Goal: Information Seeking & Learning: Check status

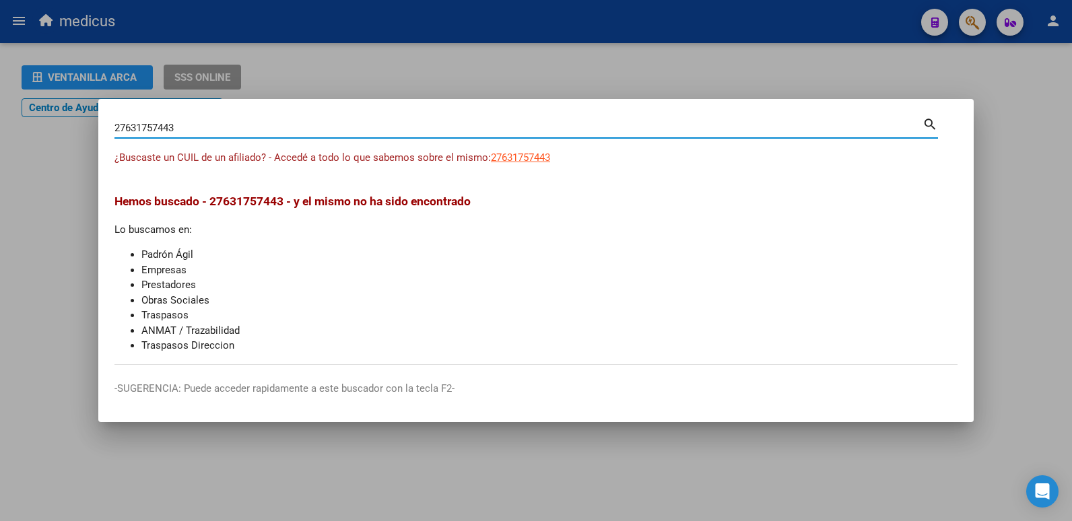
click at [73, 133] on div "27631757443 Buscar (apellido, dni, cuil, nro traspaso, cuit, obra social) searc…" at bounding box center [536, 260] width 1072 height 521
type input "27391691385"
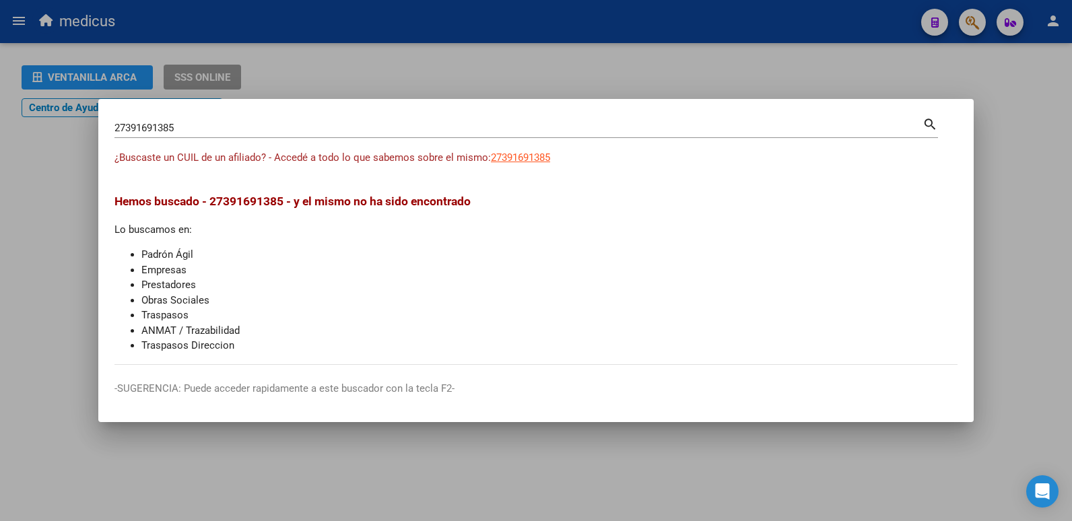
click at [926, 124] on mat-icon "search" at bounding box center [929, 123] width 15 height 16
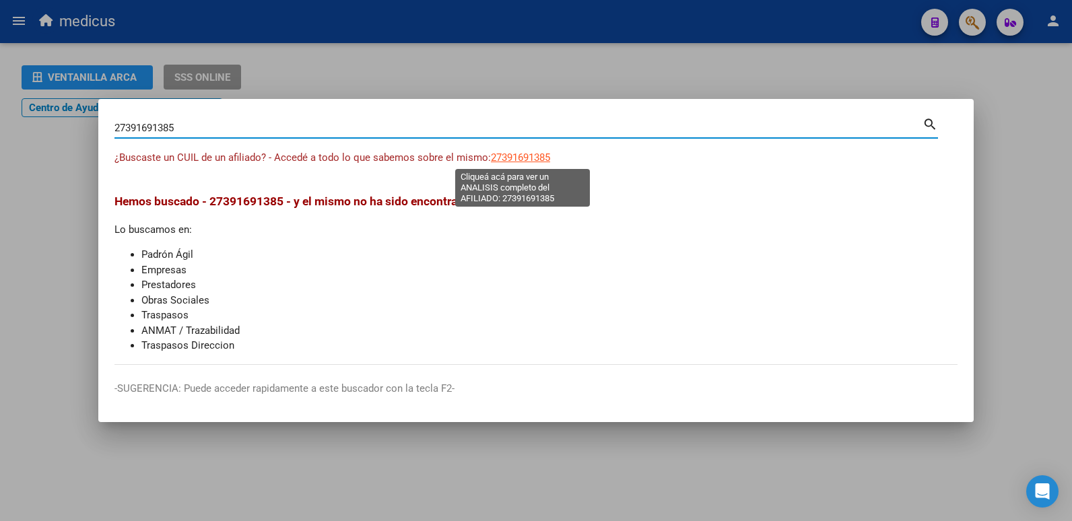
click at [520, 156] on span "27391691385" at bounding box center [520, 157] width 59 height 12
type textarea "27391691385"
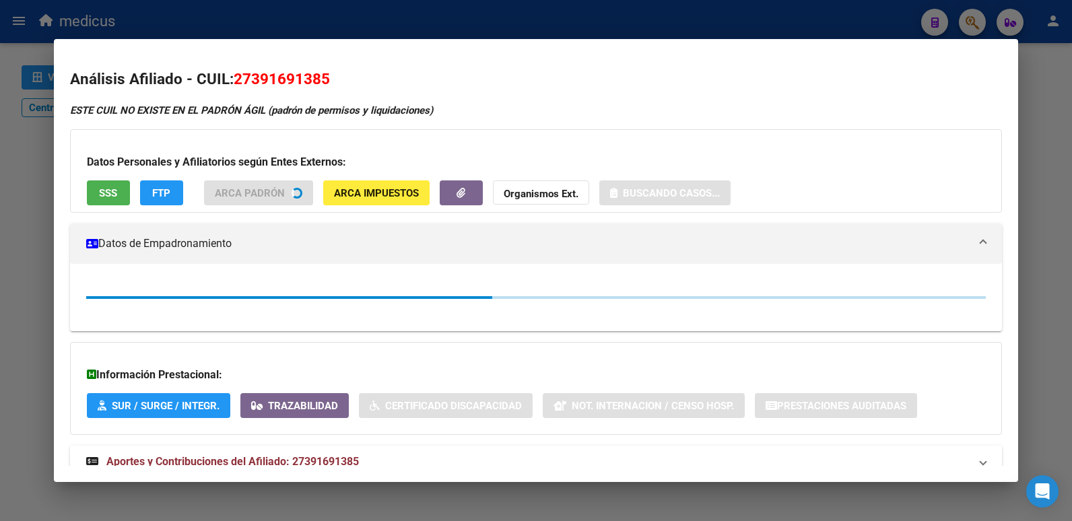
scroll to position [42, 0]
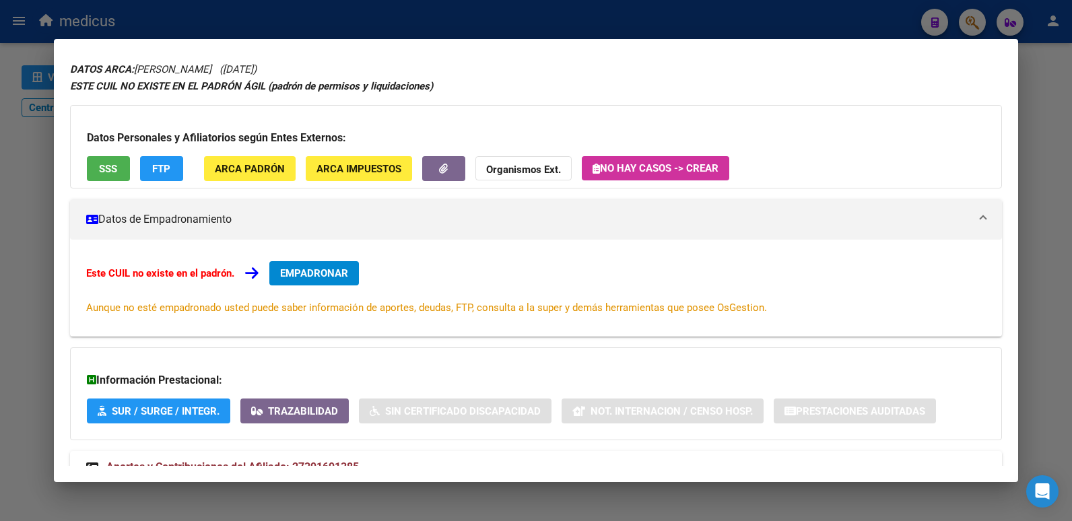
click at [217, 446] on div "DATOS ARCA: [PERSON_NAME] ([DATE]) ESTE CUIL NO EXISTE EN EL PADRÓN ÁGIL (padró…" at bounding box center [536, 280] width 933 height 438
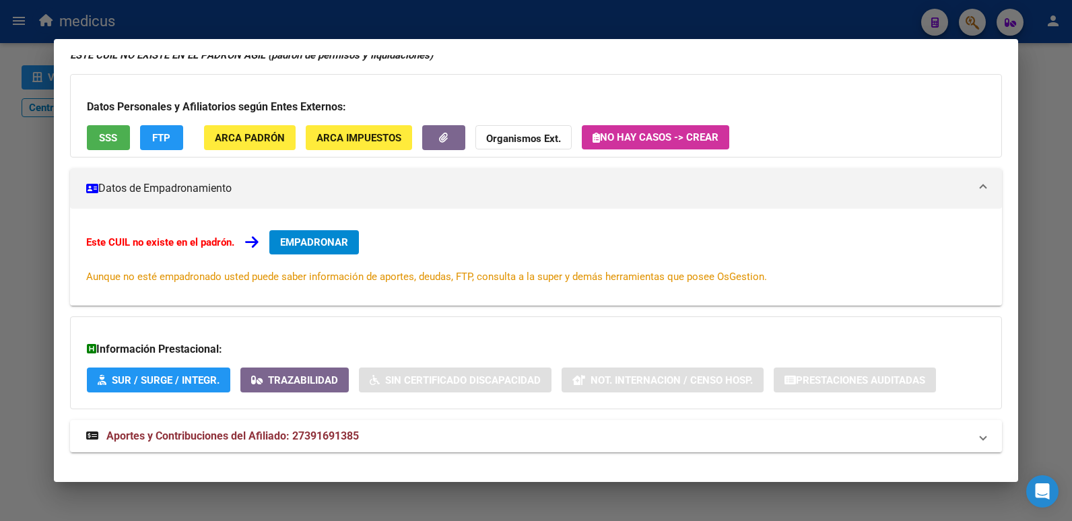
scroll to position [90, 0]
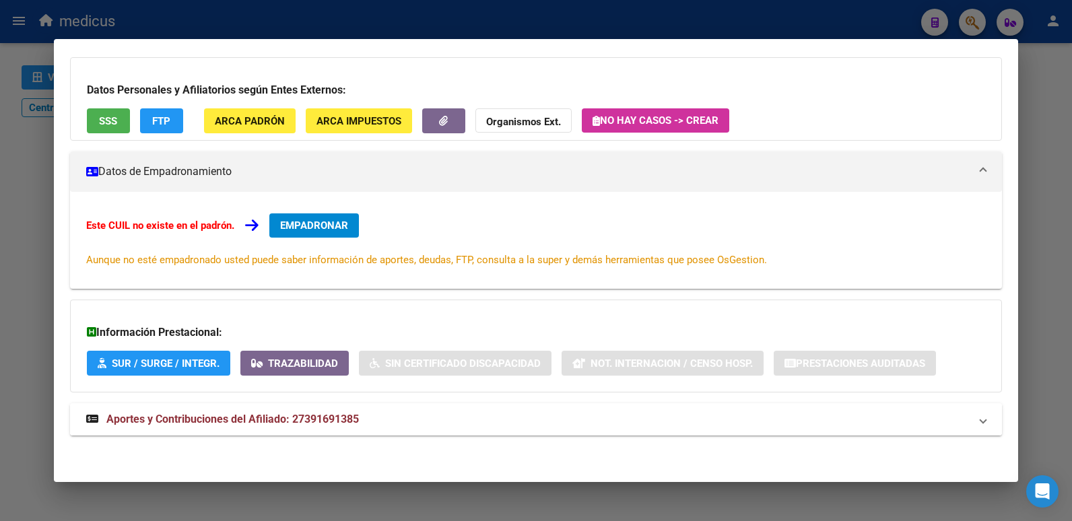
click at [234, 420] on span "Aportes y Contribuciones del Afiliado: 27391691385" at bounding box center [232, 419] width 252 height 13
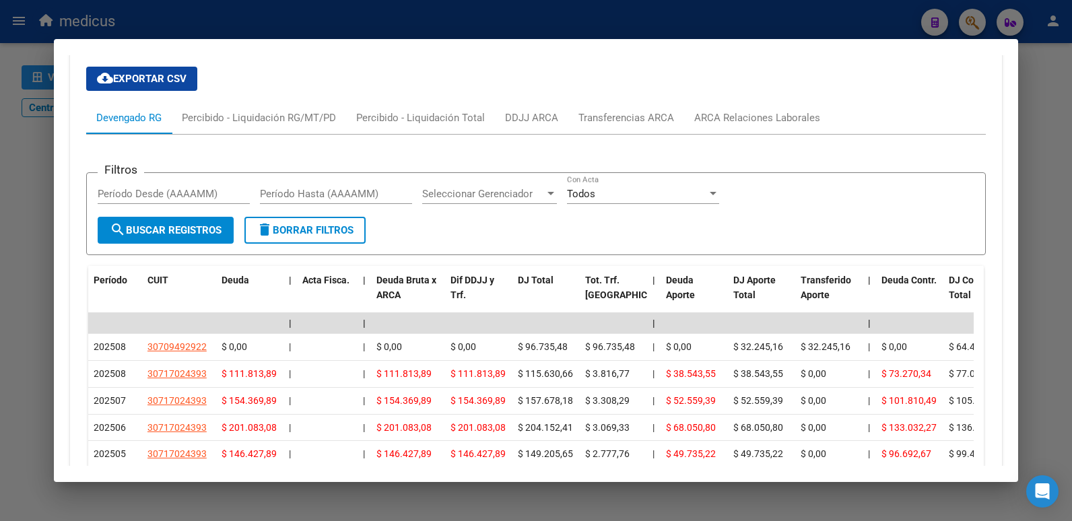
scroll to position [506, 0]
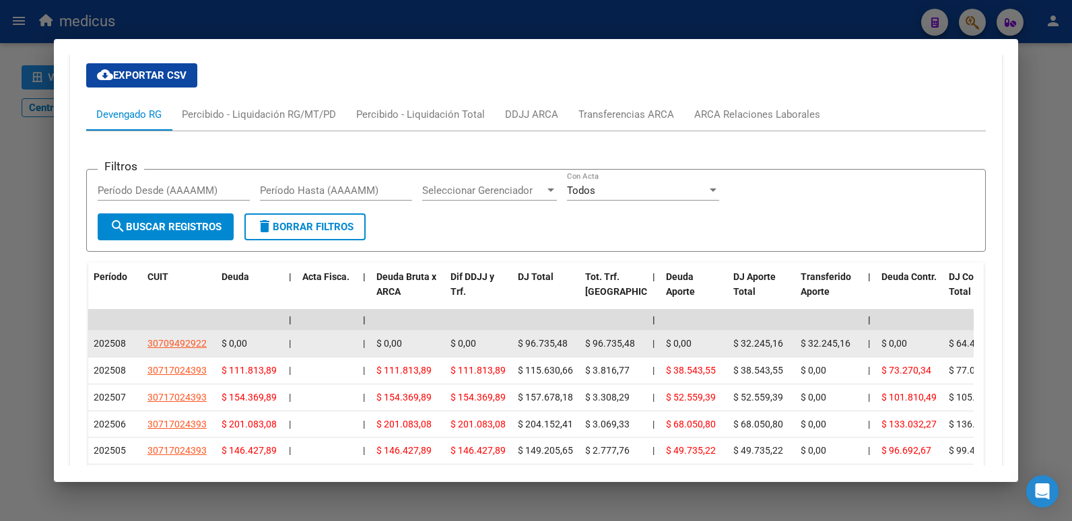
drag, startPoint x: 213, startPoint y: 344, endPoint x: 137, endPoint y: 344, distance: 75.4
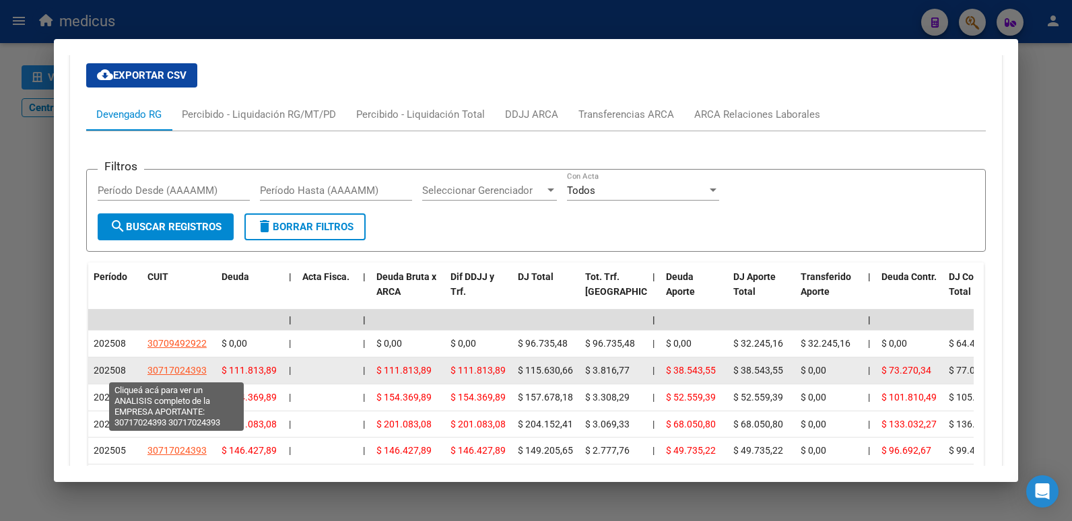
copy div "30709492922"
